Goal: Task Accomplishment & Management: Manage account settings

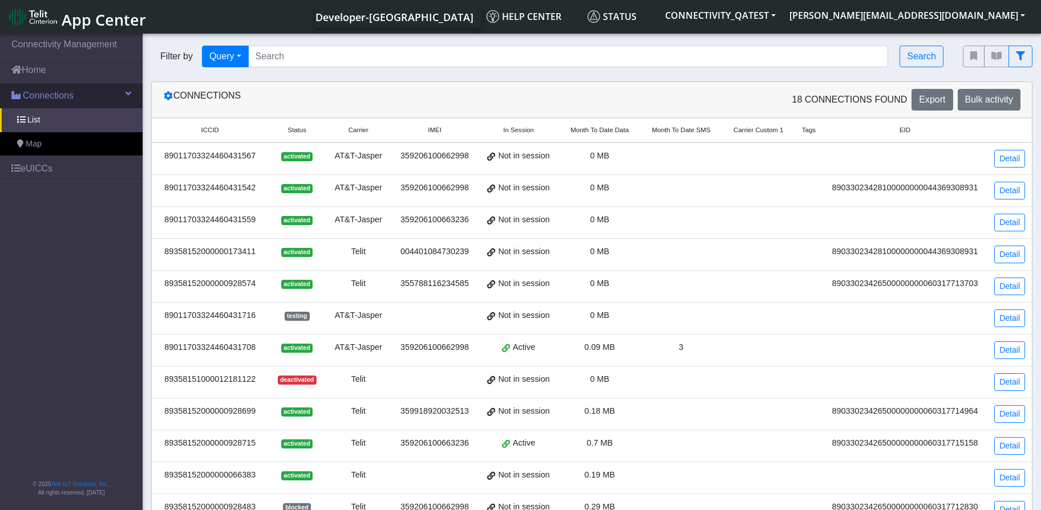
click at [38, 98] on span "Connections" at bounding box center [48, 96] width 51 height 14
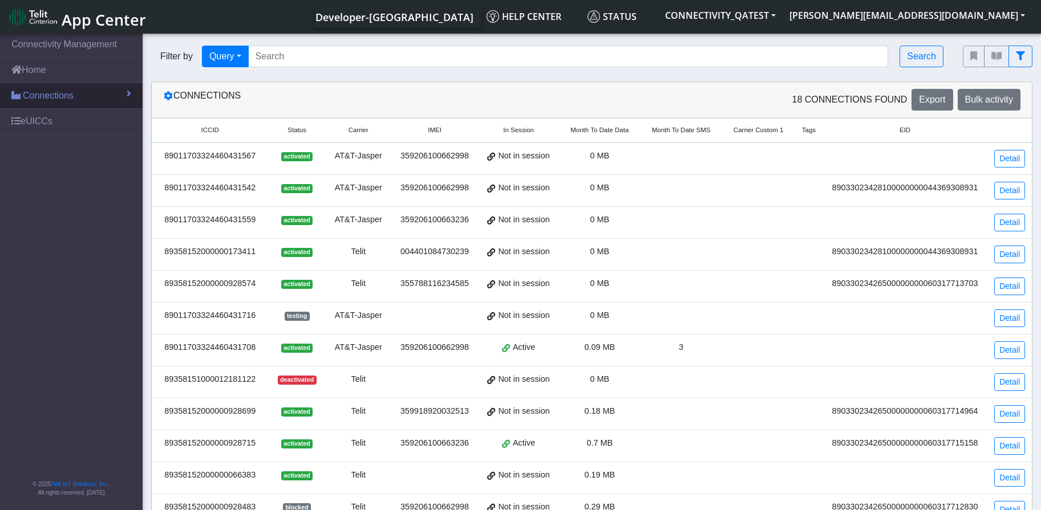
click at [36, 96] on span "Connections" at bounding box center [48, 96] width 51 height 14
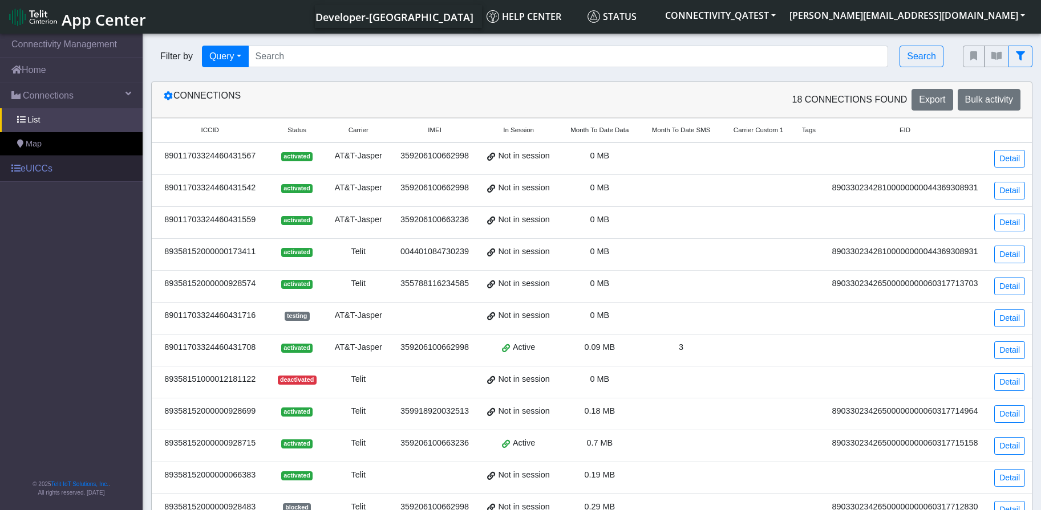
click at [38, 172] on link "eUICCs" at bounding box center [71, 168] width 143 height 25
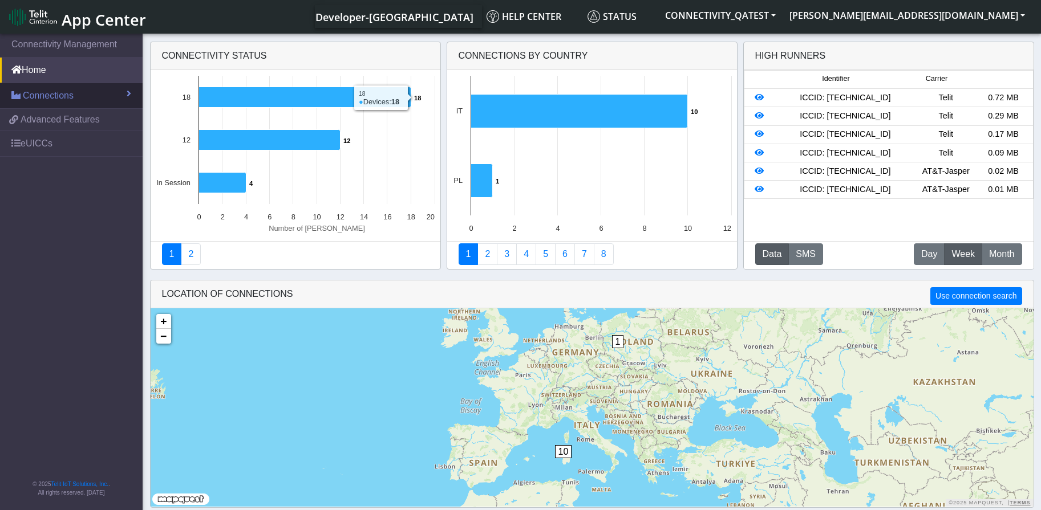
click at [60, 103] on link "Connections" at bounding box center [71, 95] width 143 height 25
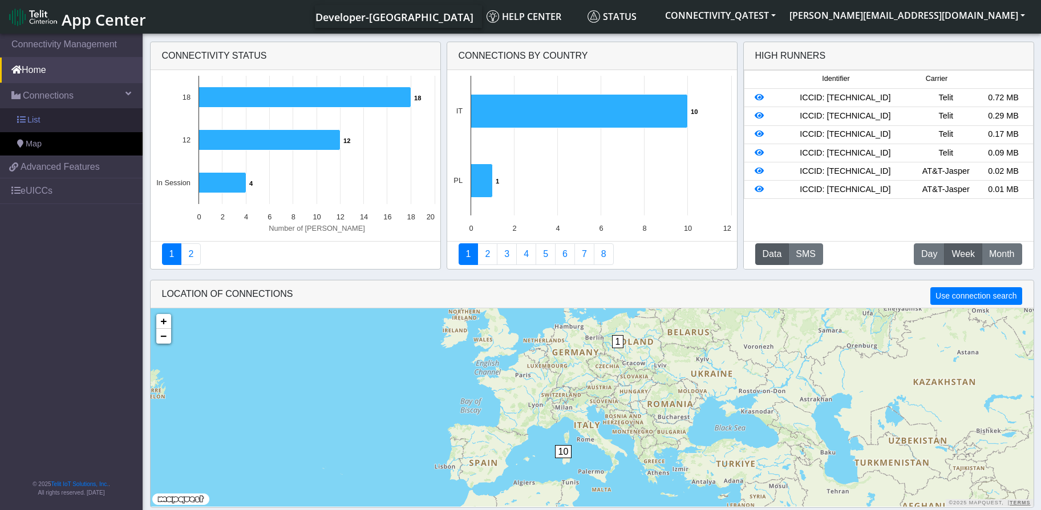
click at [39, 119] on span "List" at bounding box center [33, 120] width 13 height 13
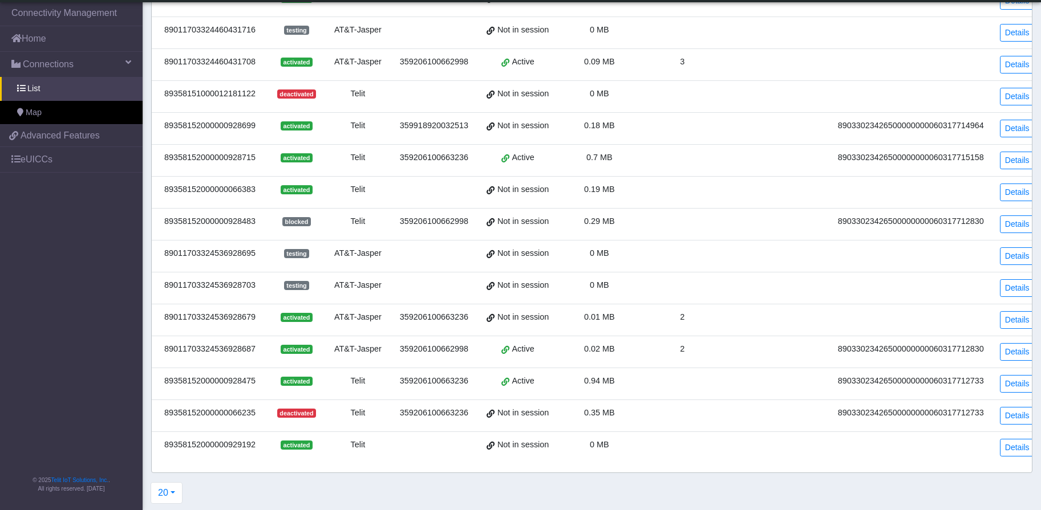
scroll to position [258, 0]
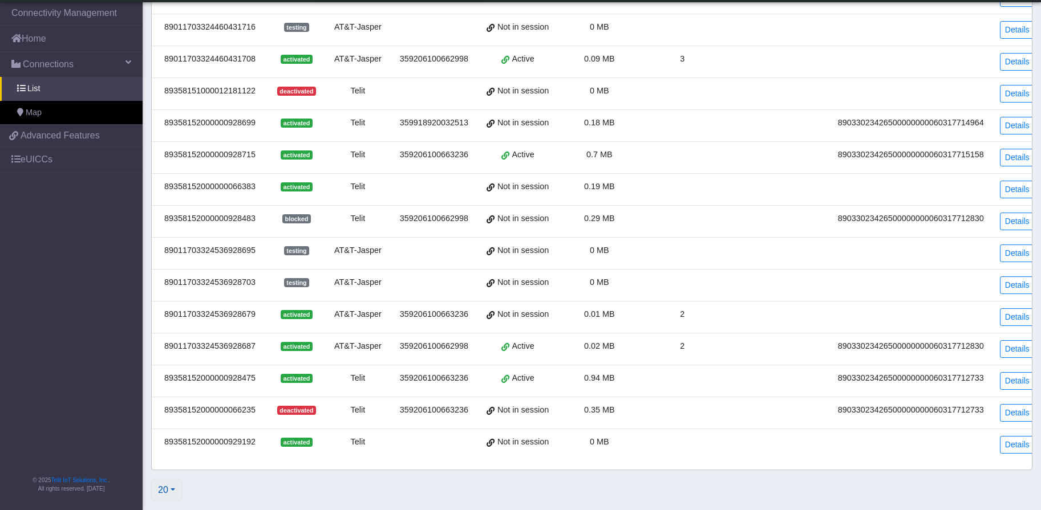
click at [158, 491] on button "20" at bounding box center [167, 491] width 32 height 22
click at [173, 467] on button "2000" at bounding box center [196, 464] width 90 height 18
click at [194, 446] on div "89358152000000929192" at bounding box center [210, 442] width 103 height 13
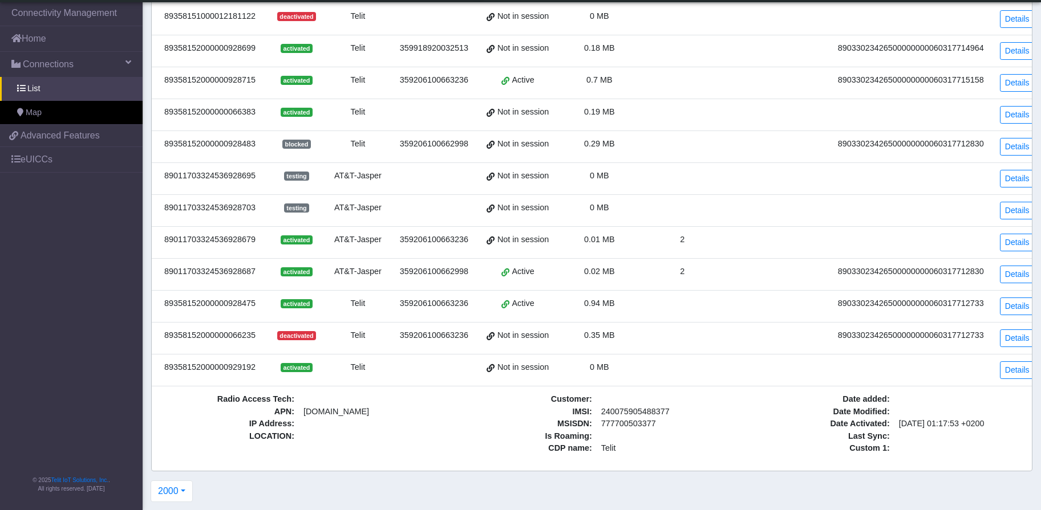
scroll to position [343, 0]
click at [238, 360] on div "89358152000000929192" at bounding box center [210, 366] width 103 height 13
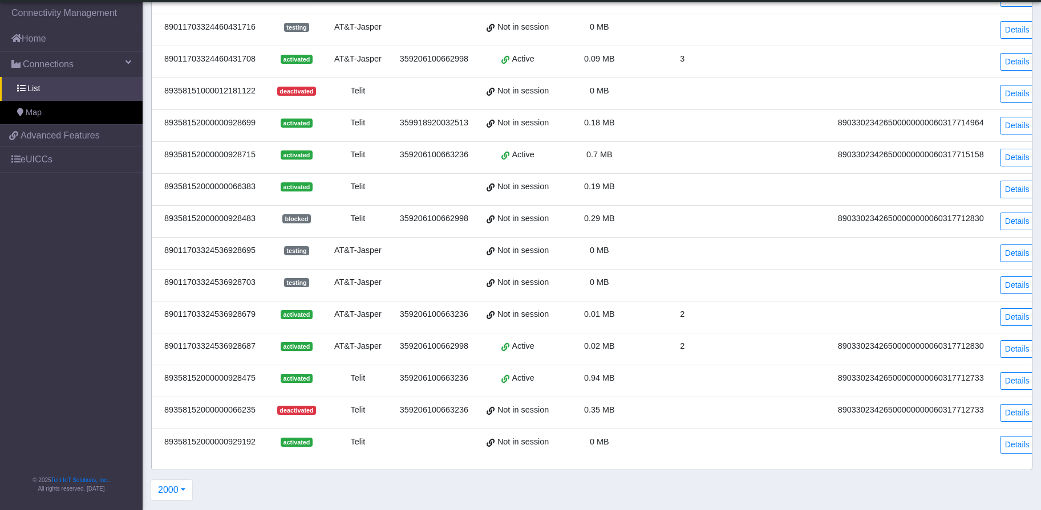
click at [243, 445] on div "89358152000000929192" at bounding box center [210, 442] width 103 height 13
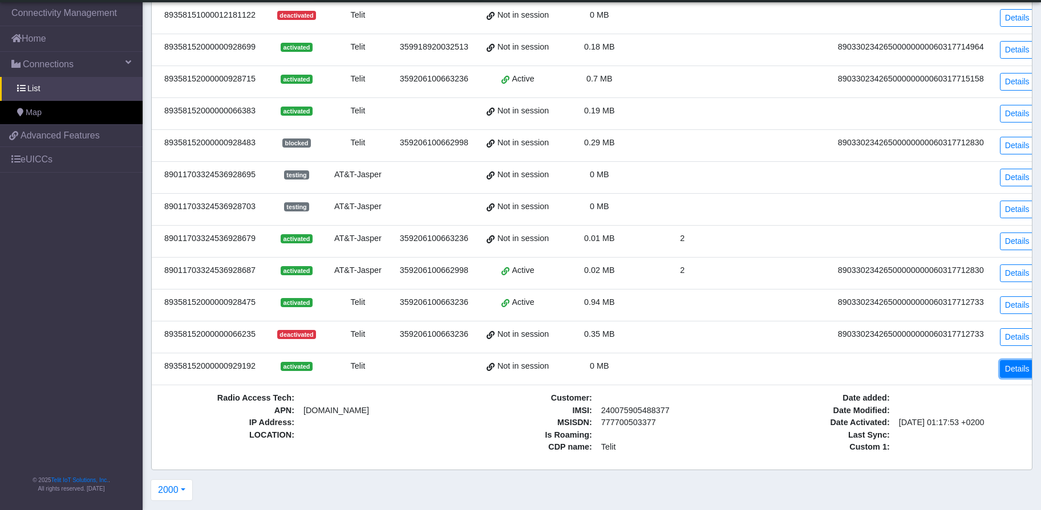
click at [1000, 366] on link "Details" at bounding box center [1017, 369] width 35 height 18
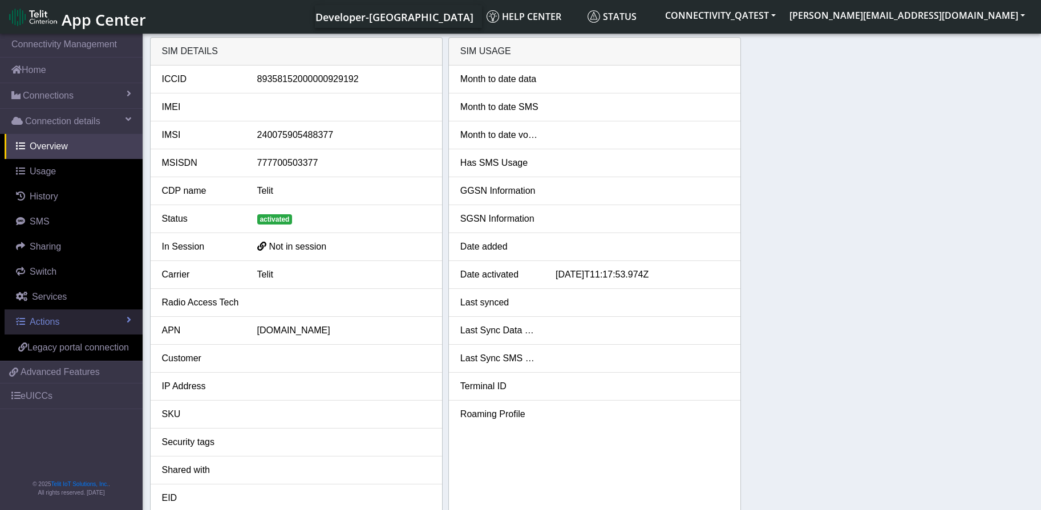
click at [66, 323] on link "Actions" at bounding box center [74, 322] width 138 height 25
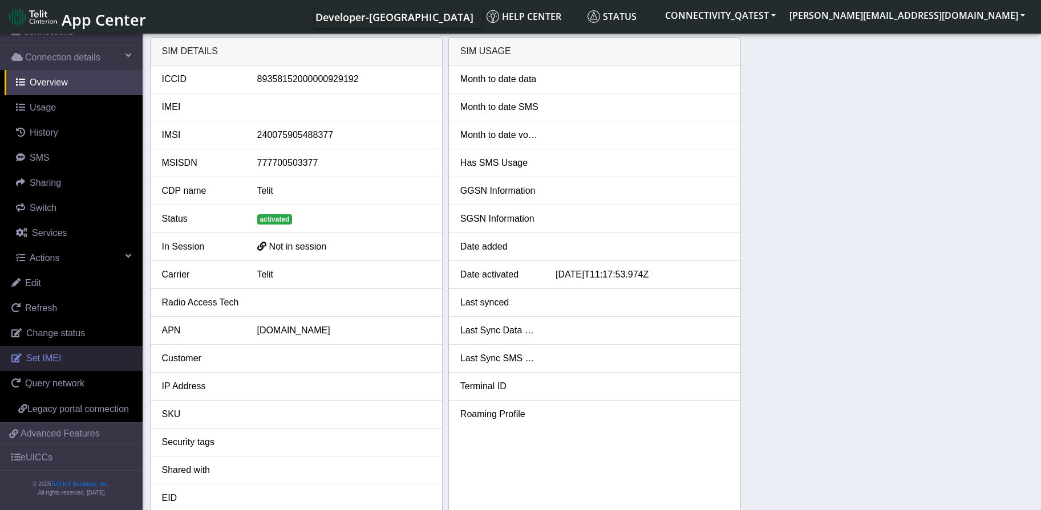
scroll to position [78, 0]
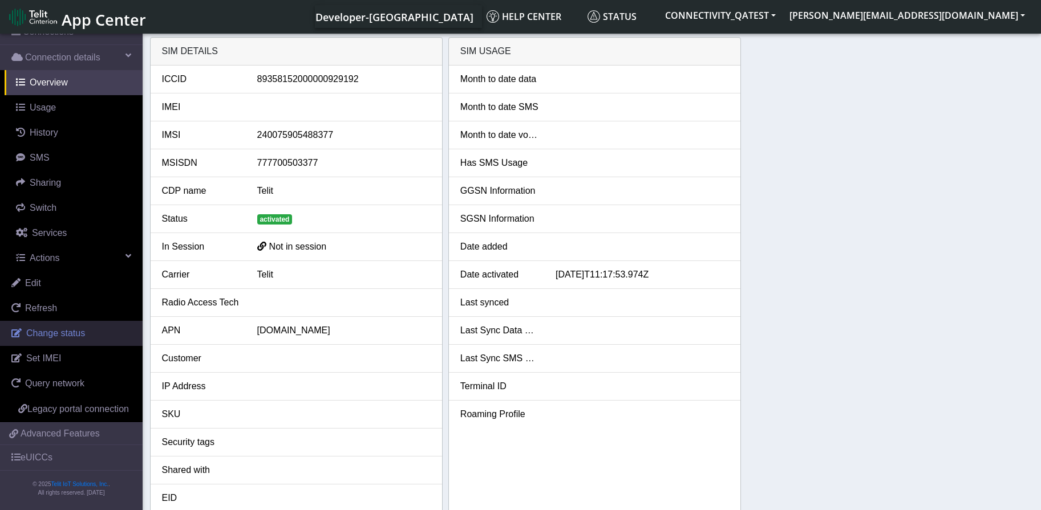
click at [70, 328] on span "Change status" at bounding box center [55, 333] width 59 height 10
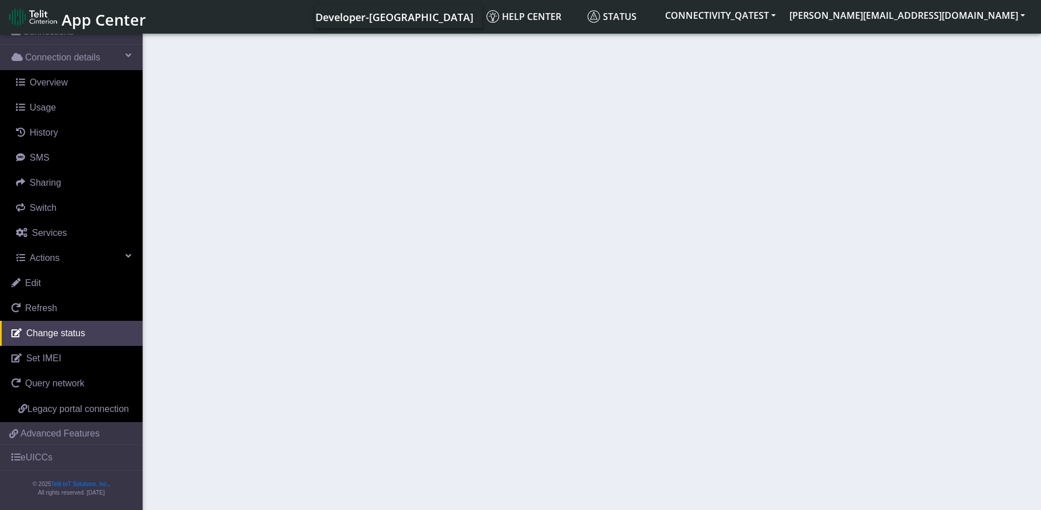
select select "activated"
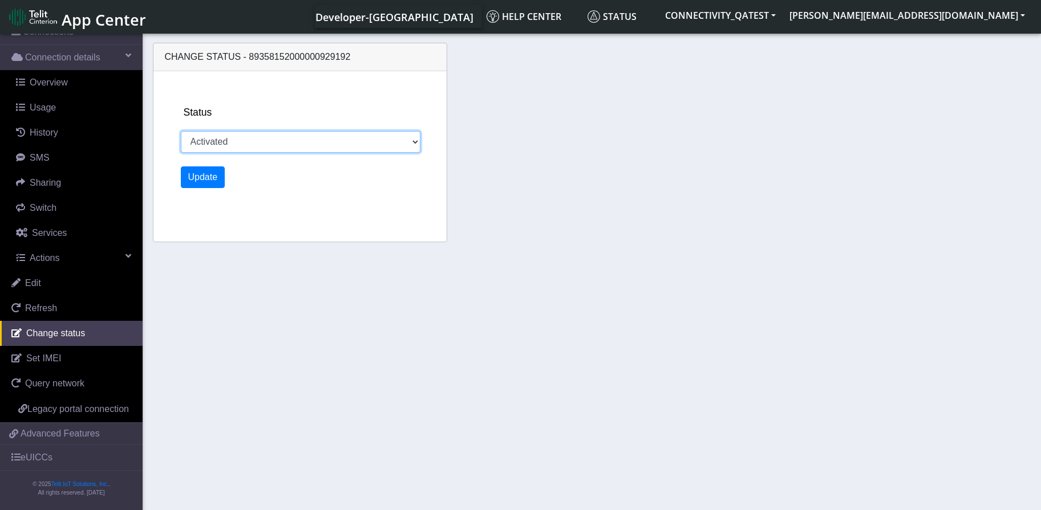
click at [292, 140] on select "Activated Deactivated" at bounding box center [301, 142] width 240 height 22
click at [343, 361] on section "Connectivity Management Home Connections List Map Connection details Overview U…" at bounding box center [520, 272] width 1041 height 483
click at [684, 326] on section "Connectivity Management Home Connections List Map Connection details Overview U…" at bounding box center [520, 272] width 1041 height 483
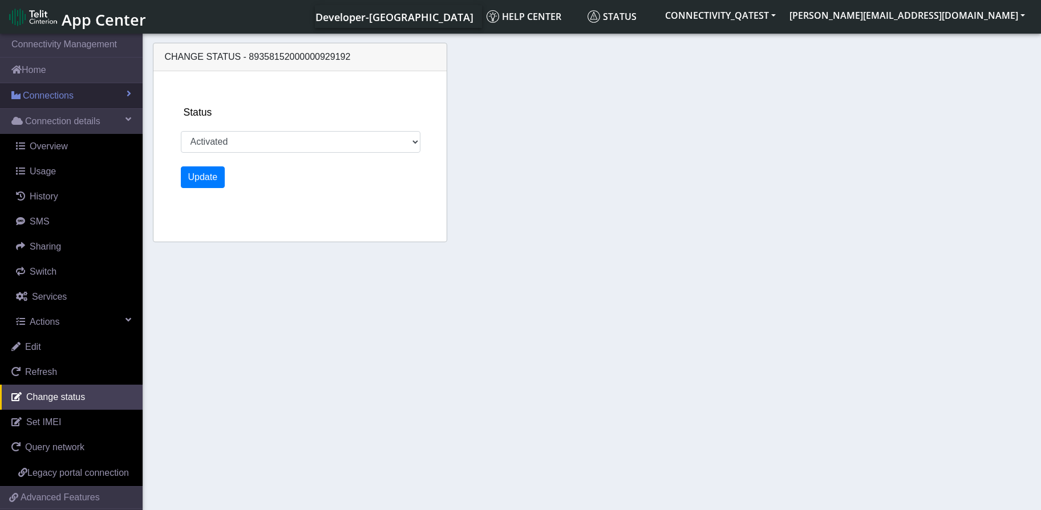
click at [38, 100] on span "Connections" at bounding box center [48, 96] width 51 height 14
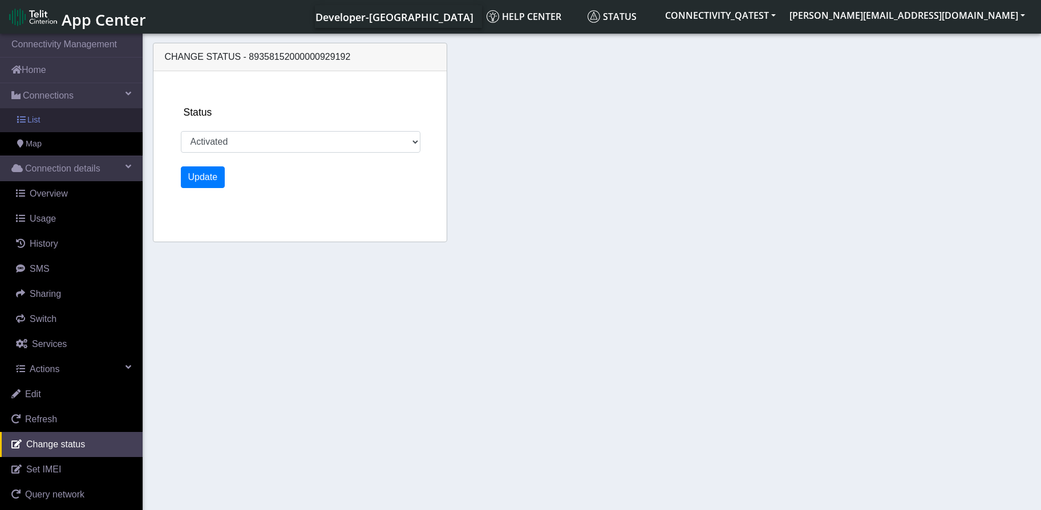
click at [38, 122] on span "List" at bounding box center [33, 120] width 13 height 13
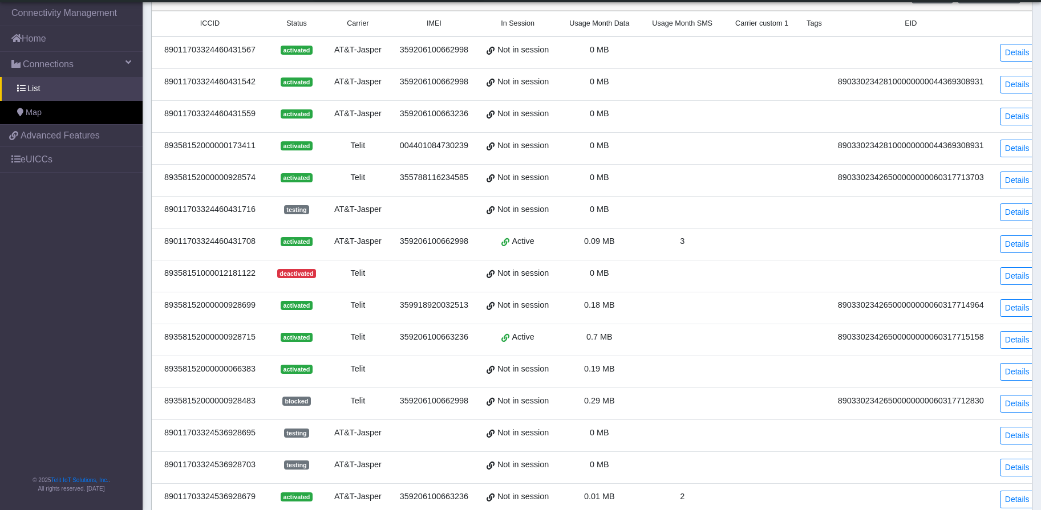
scroll to position [258, 0]
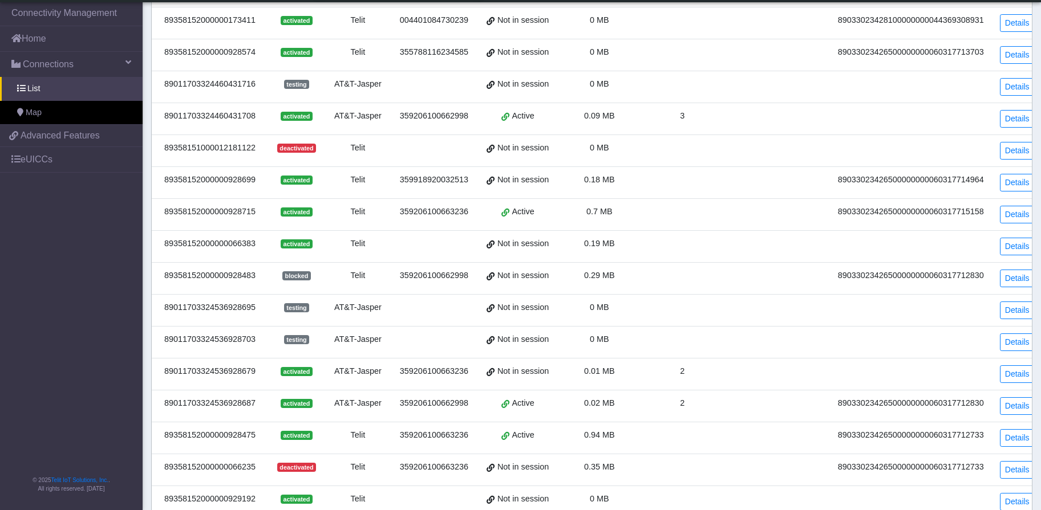
scroll to position [290, 0]
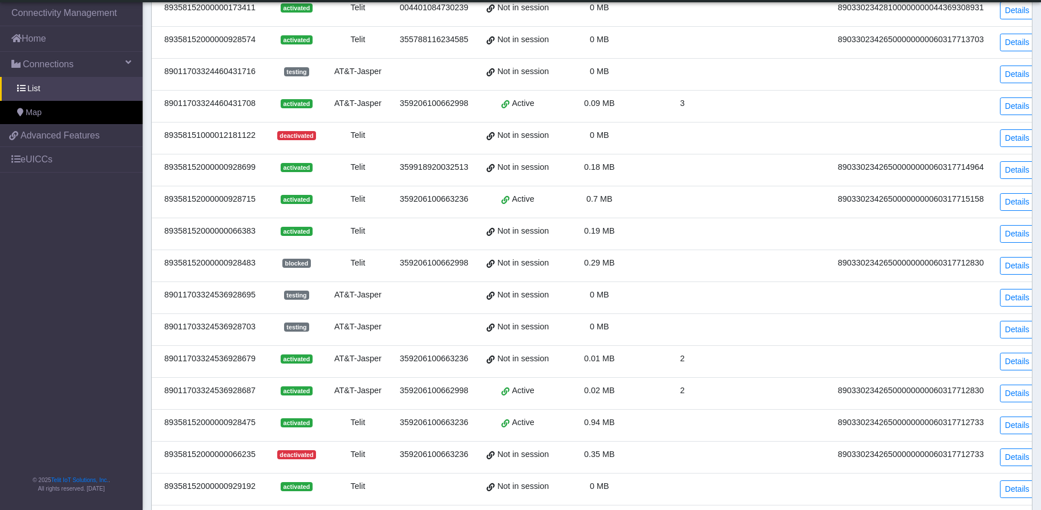
scroll to position [290, 0]
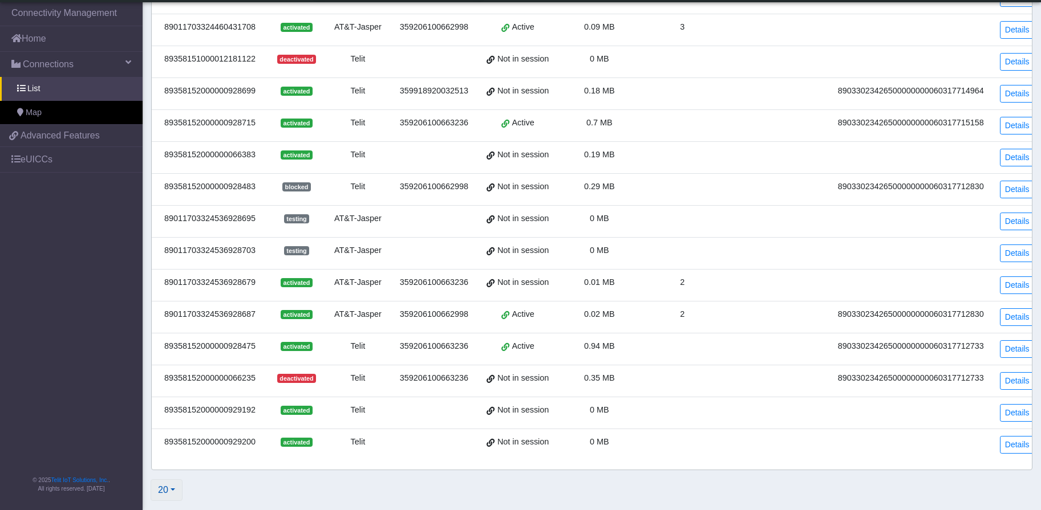
click at [159, 490] on button "20" at bounding box center [167, 491] width 32 height 22
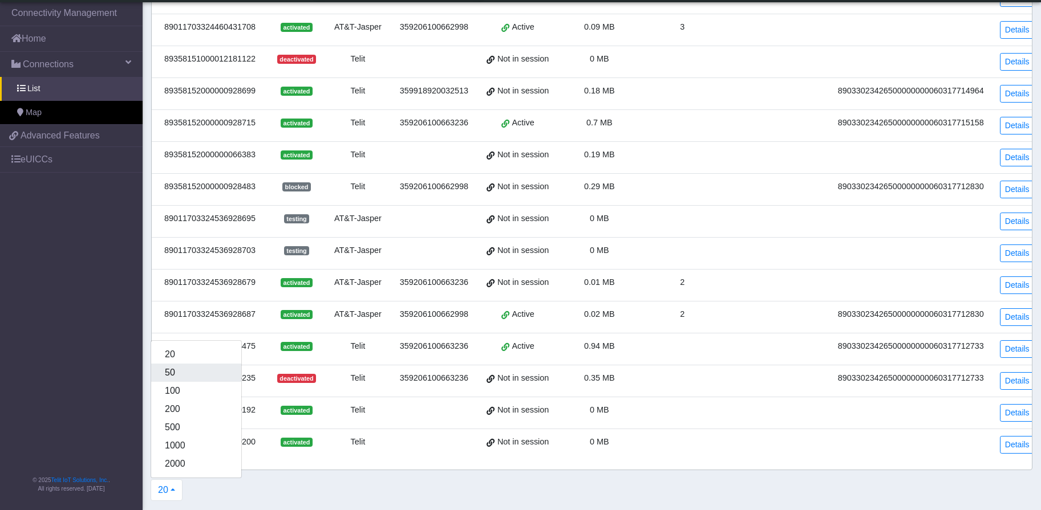
click at [163, 378] on button "50" at bounding box center [196, 373] width 90 height 18
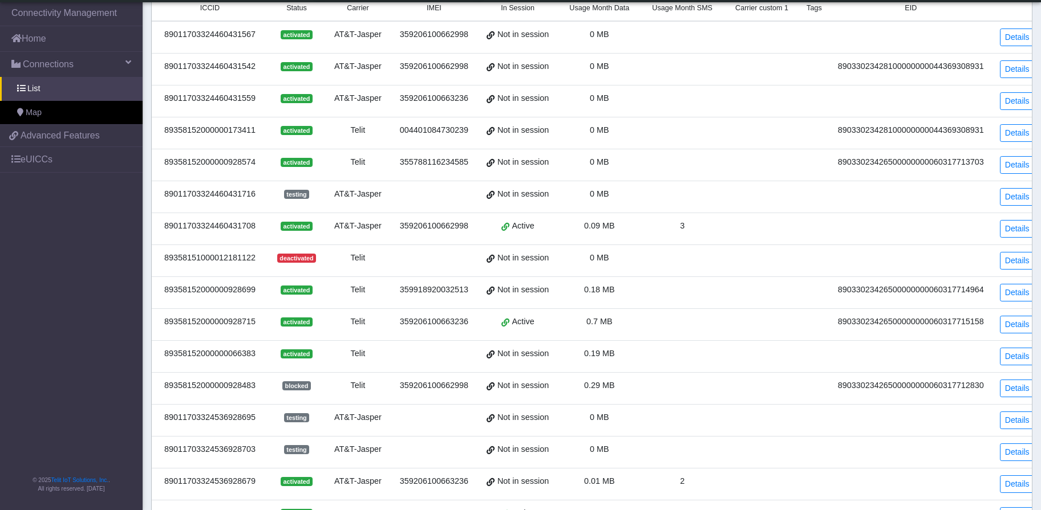
scroll to position [299, 0]
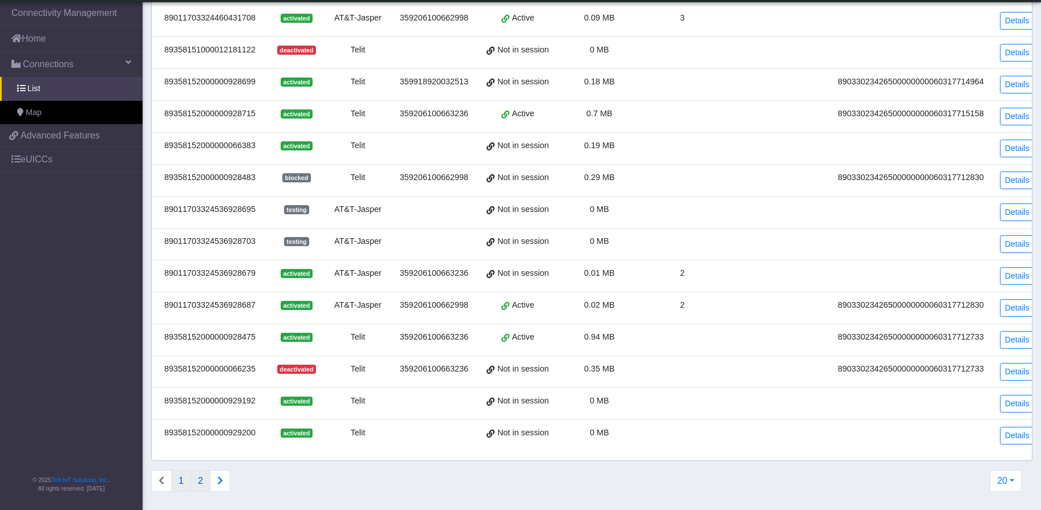
click at [194, 483] on button "2" at bounding box center [200, 481] width 20 height 22
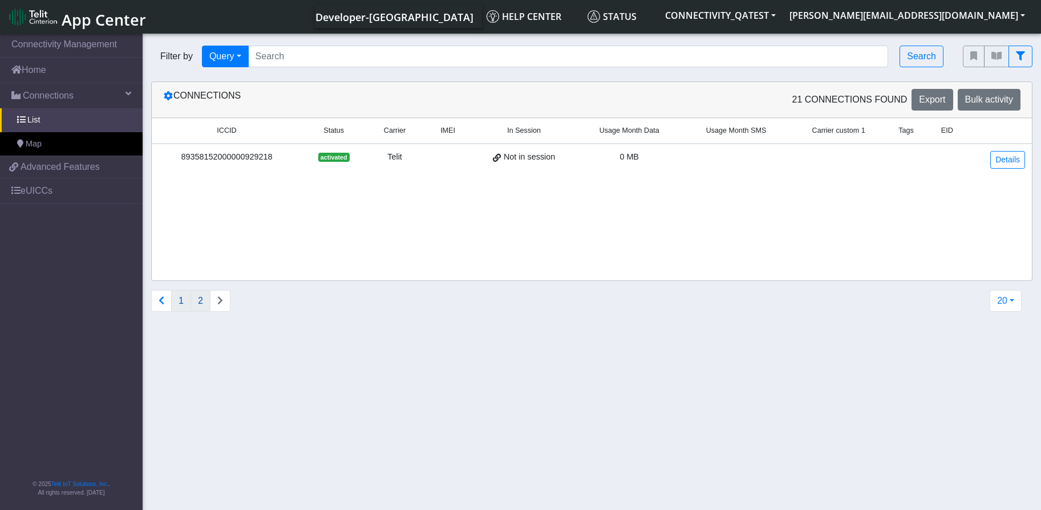
click at [185, 304] on button "1" at bounding box center [181, 301] width 20 height 22
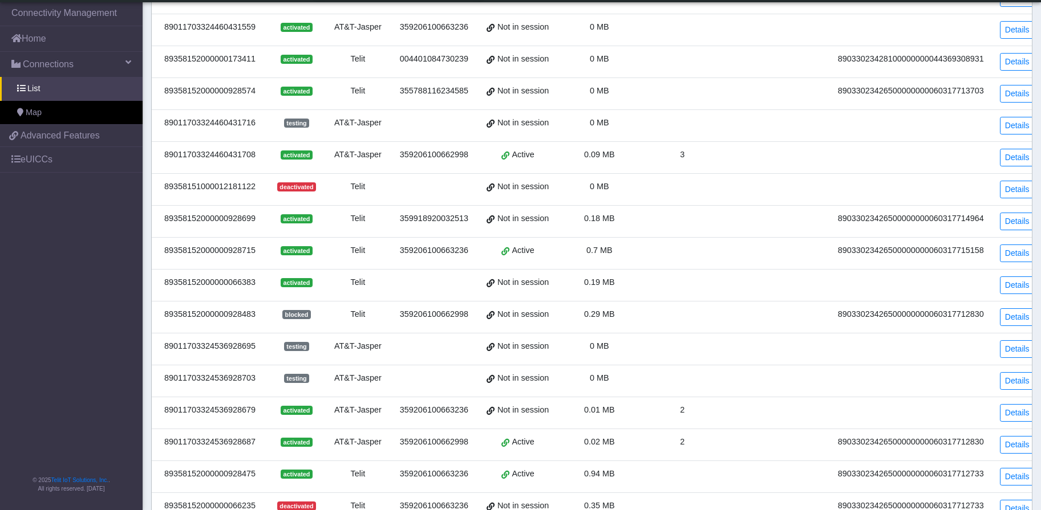
scroll to position [299, 0]
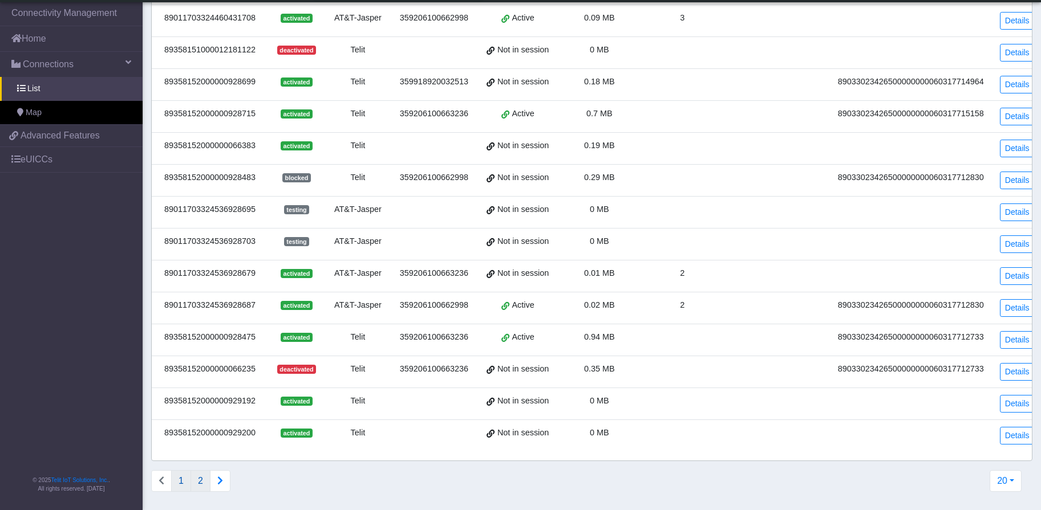
click at [204, 479] on button "2" at bounding box center [200, 481] width 20 height 22
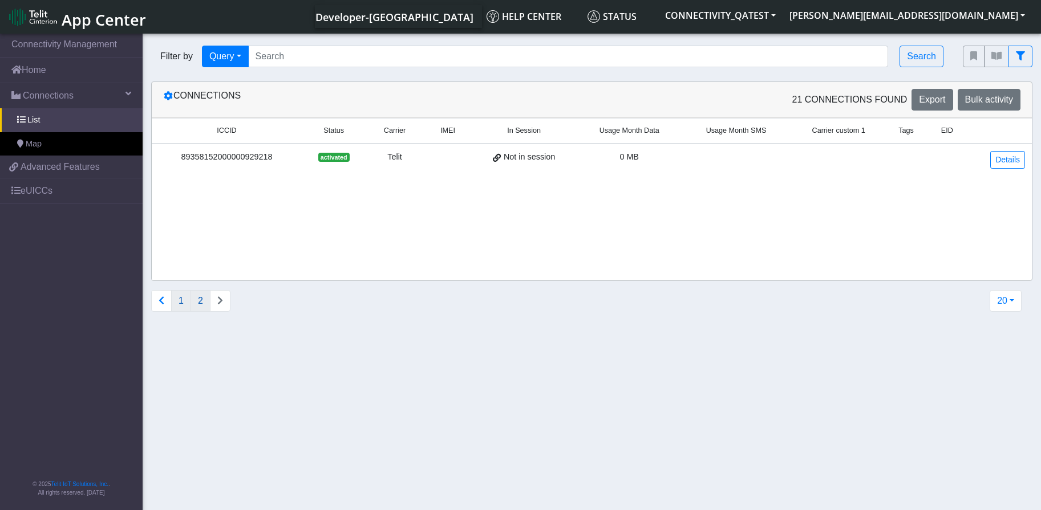
click at [179, 304] on button "1" at bounding box center [181, 301] width 20 height 22
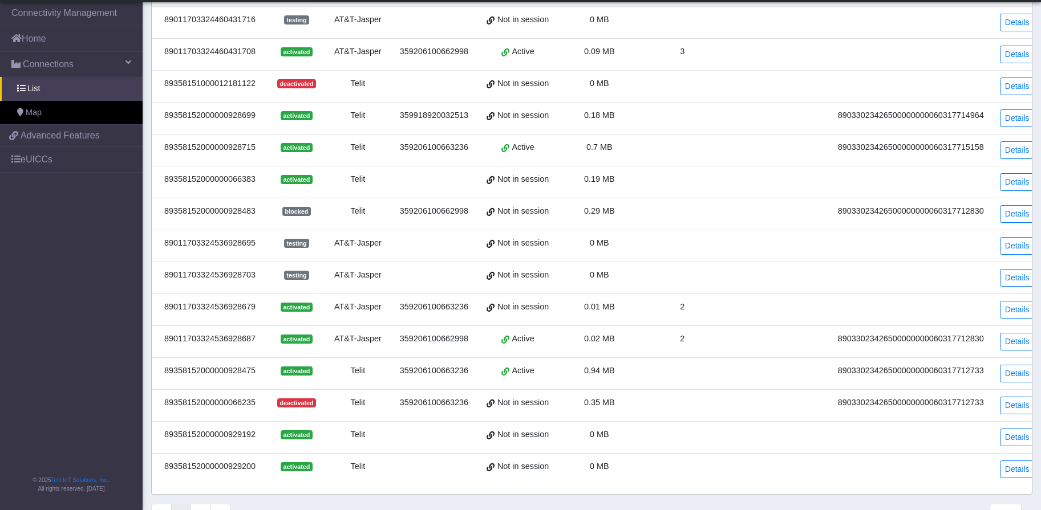
scroll to position [299, 0]
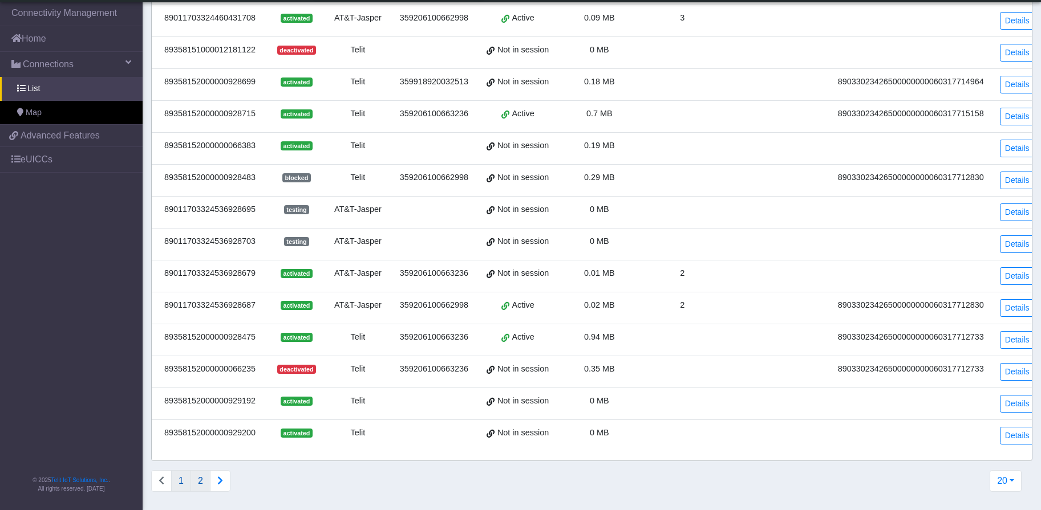
click at [204, 482] on button "2" at bounding box center [200, 481] width 20 height 22
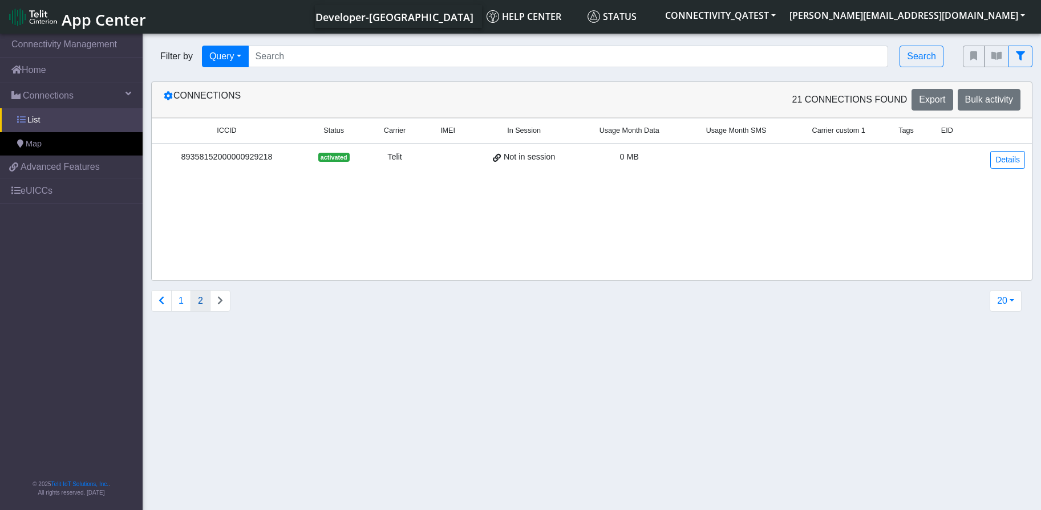
click at [40, 122] on link "List" at bounding box center [71, 120] width 143 height 24
click at [179, 303] on button "1" at bounding box center [181, 301] width 20 height 22
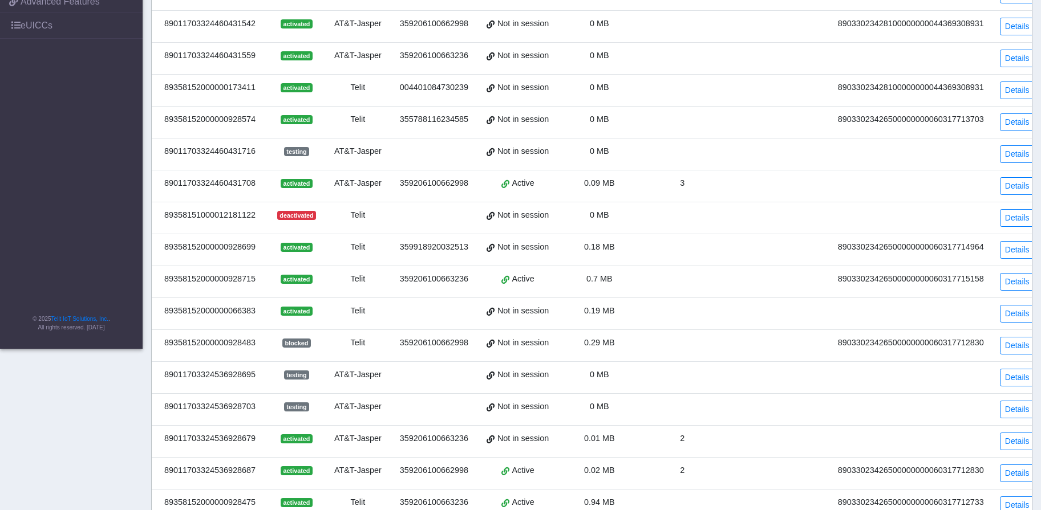
scroll to position [299, 0]
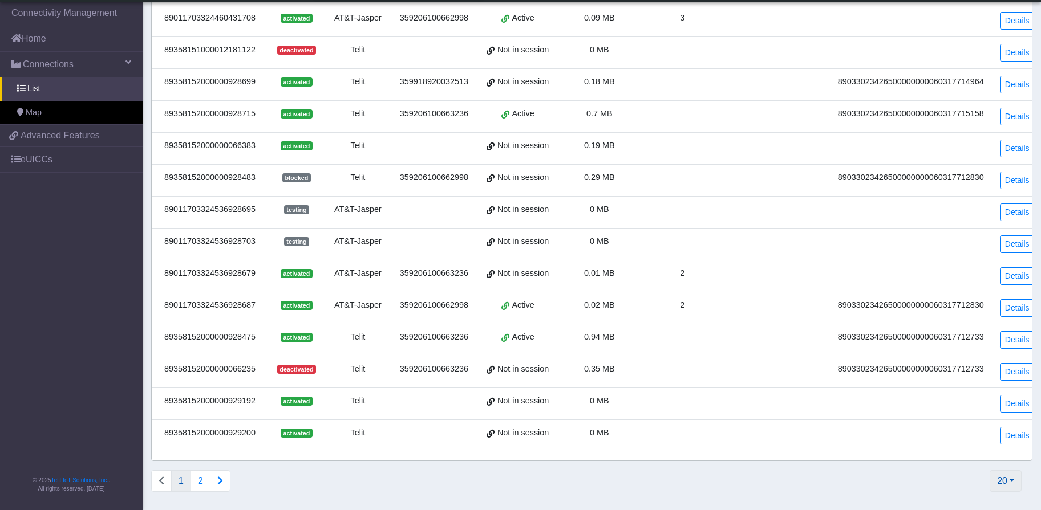
click at [994, 483] on button "20" at bounding box center [1005, 481] width 32 height 22
click at [959, 356] on button "50" at bounding box center [975, 364] width 90 height 18
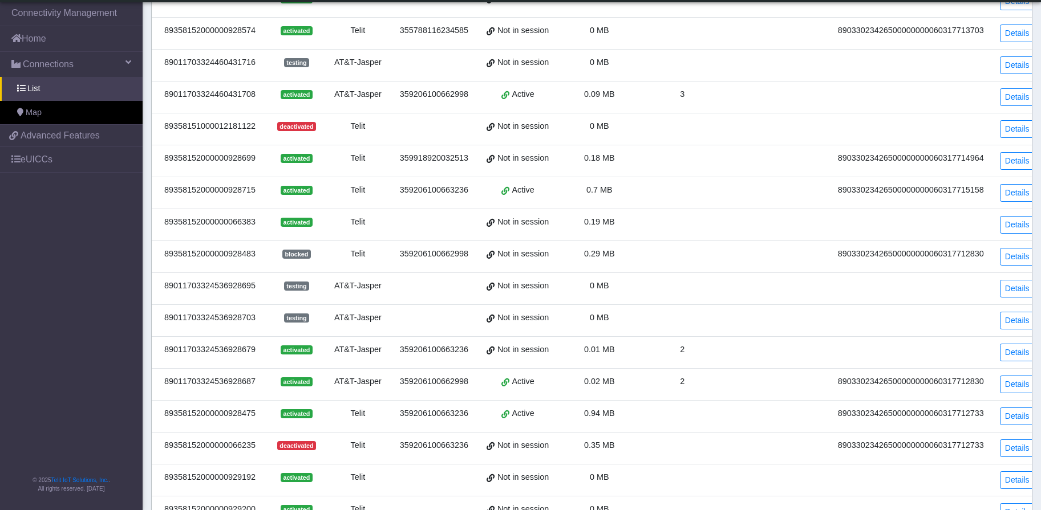
scroll to position [183, 0]
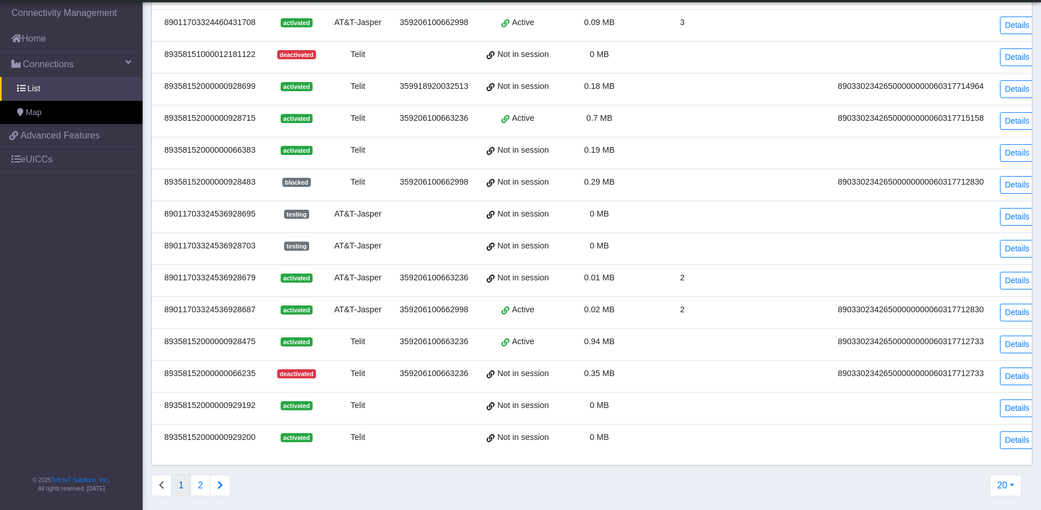
scroll to position [299, 0]
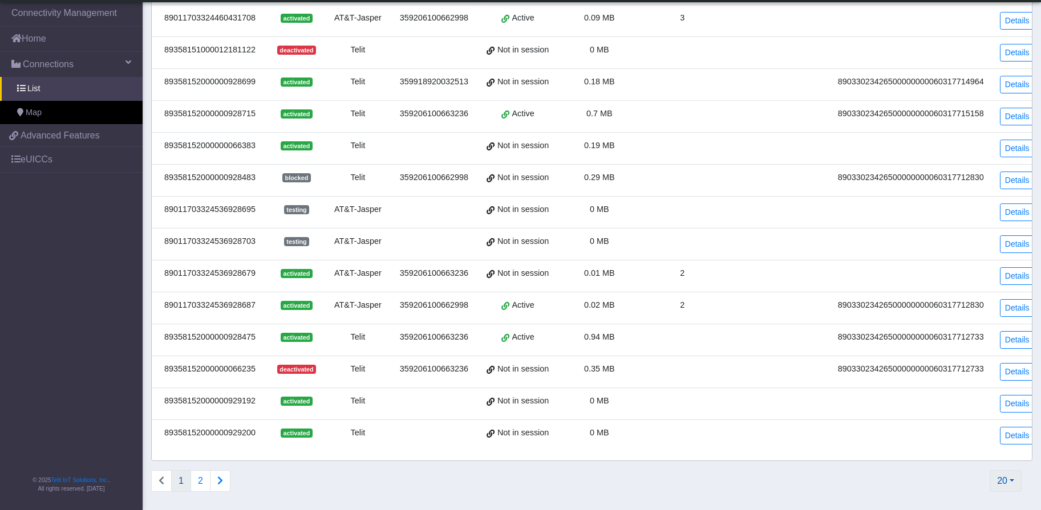
click at [993, 482] on button "20" at bounding box center [1005, 481] width 32 height 22
click at [948, 365] on button "50" at bounding box center [975, 364] width 90 height 18
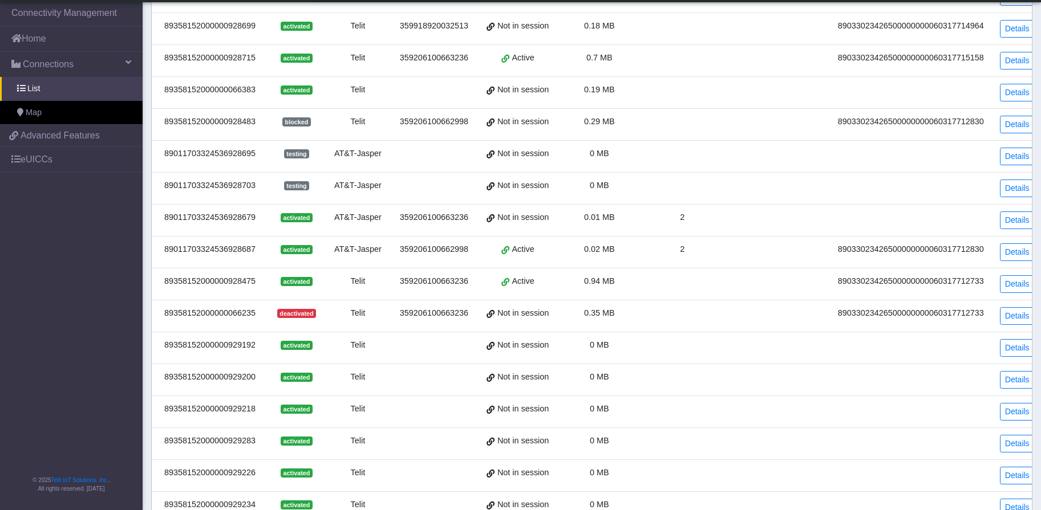
scroll to position [418, 0]
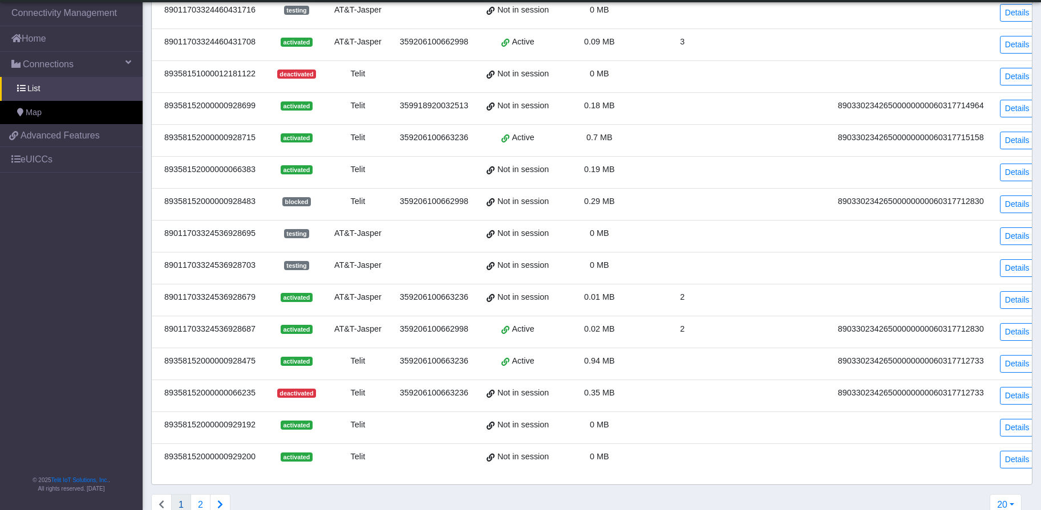
scroll to position [299, 0]
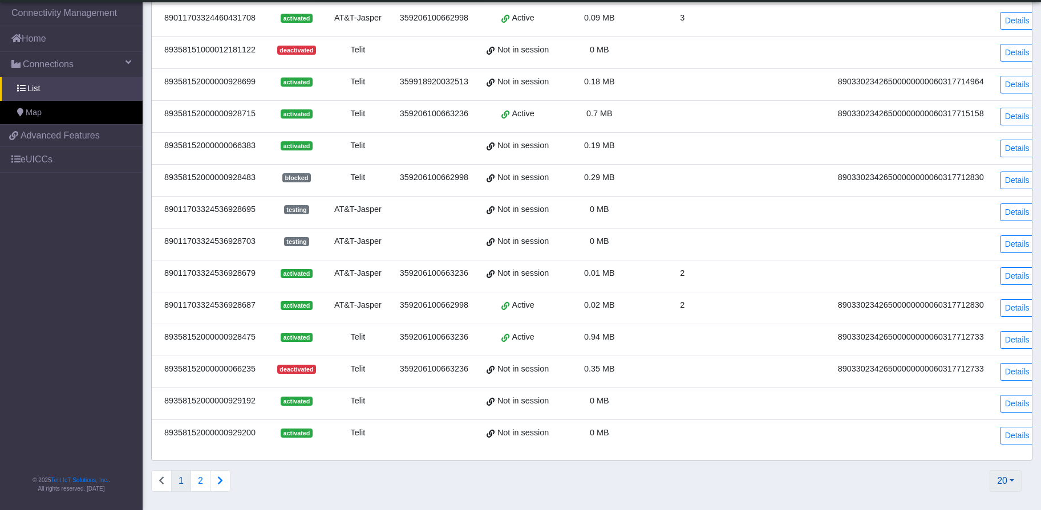
click at [1003, 479] on button "20" at bounding box center [1005, 481] width 32 height 22
click at [945, 365] on button "50" at bounding box center [975, 364] width 90 height 18
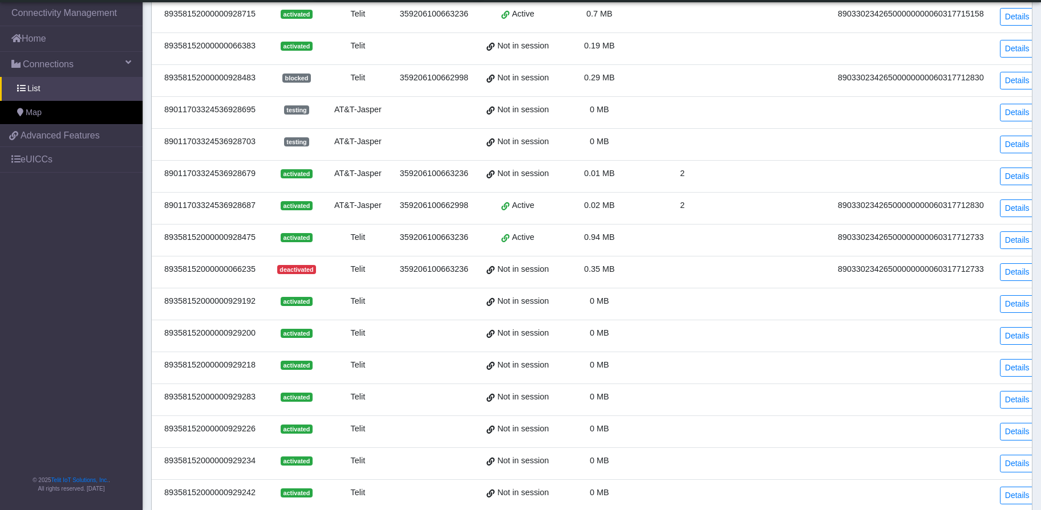
scroll to position [482, 0]
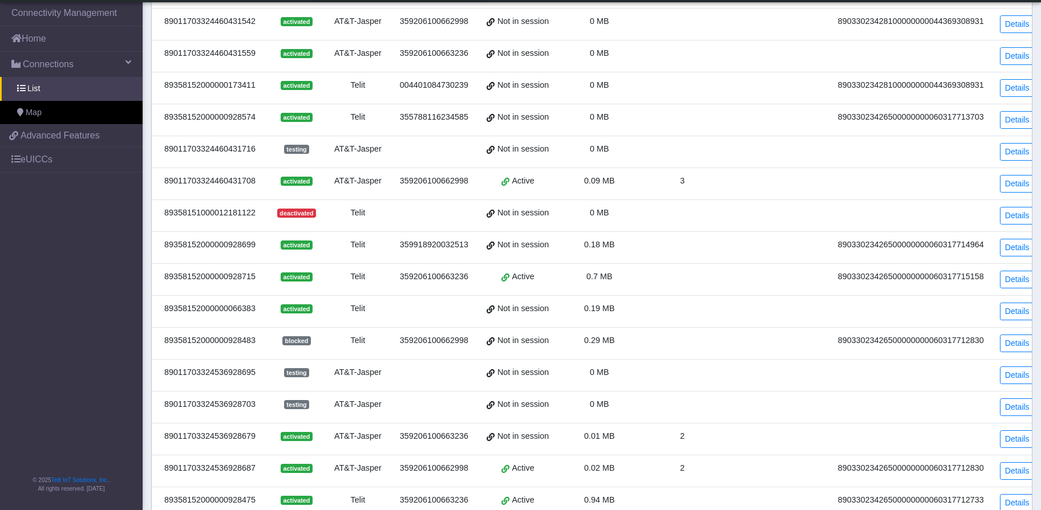
scroll to position [299, 0]
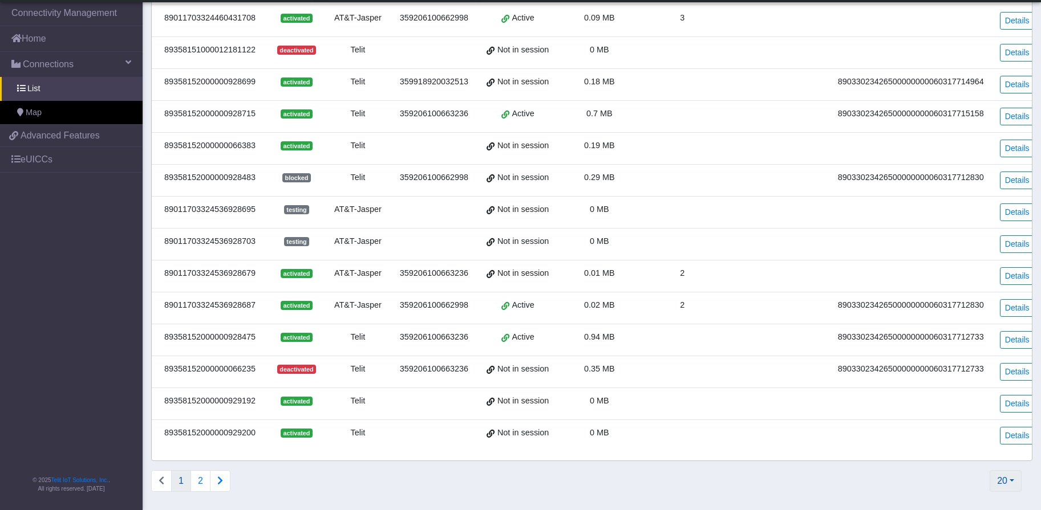
click at [998, 485] on button "20" at bounding box center [1005, 481] width 32 height 22
click at [949, 365] on button "50" at bounding box center [975, 364] width 90 height 18
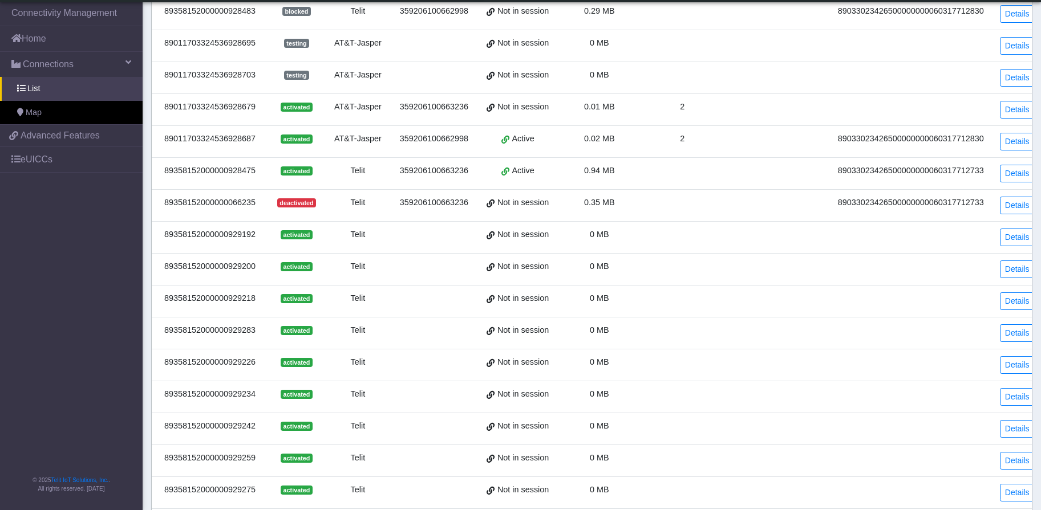
scroll to position [546, 0]
